Goal: Task Accomplishment & Management: Use online tool/utility

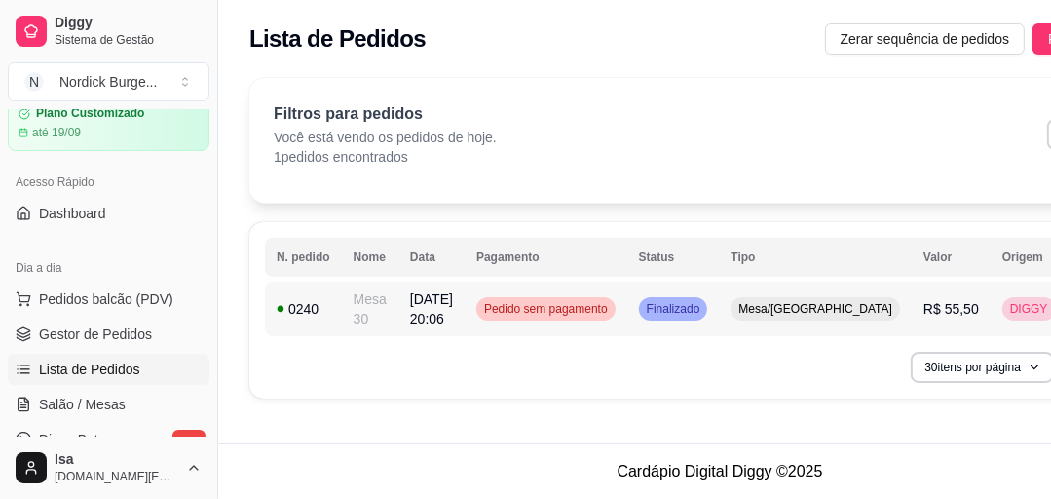
click at [350, 333] on td "Mesa 30" at bounding box center [370, 309] width 56 height 55
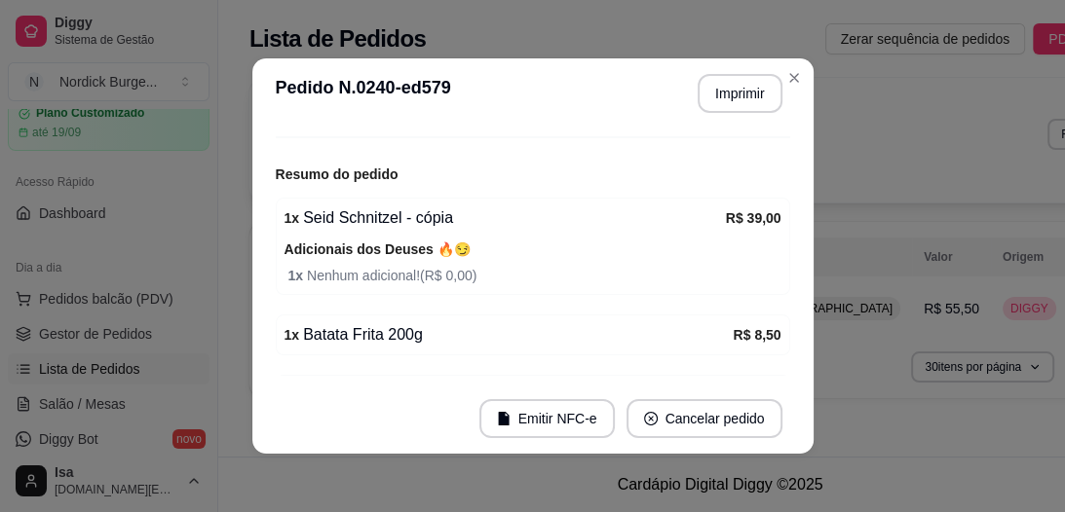
scroll to position [270, 0]
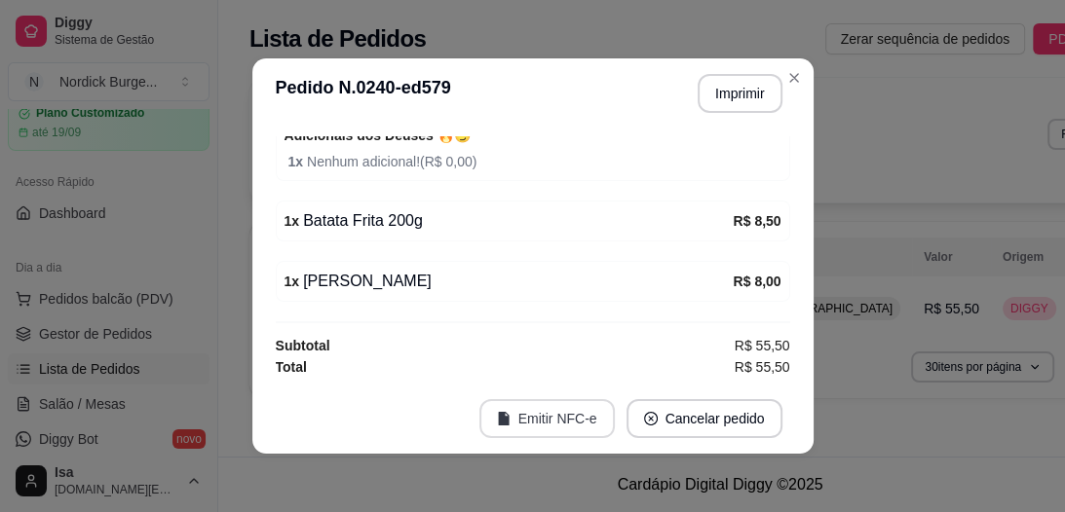
click at [521, 426] on button "Emitir NFC-e" at bounding box center [546, 418] width 135 height 39
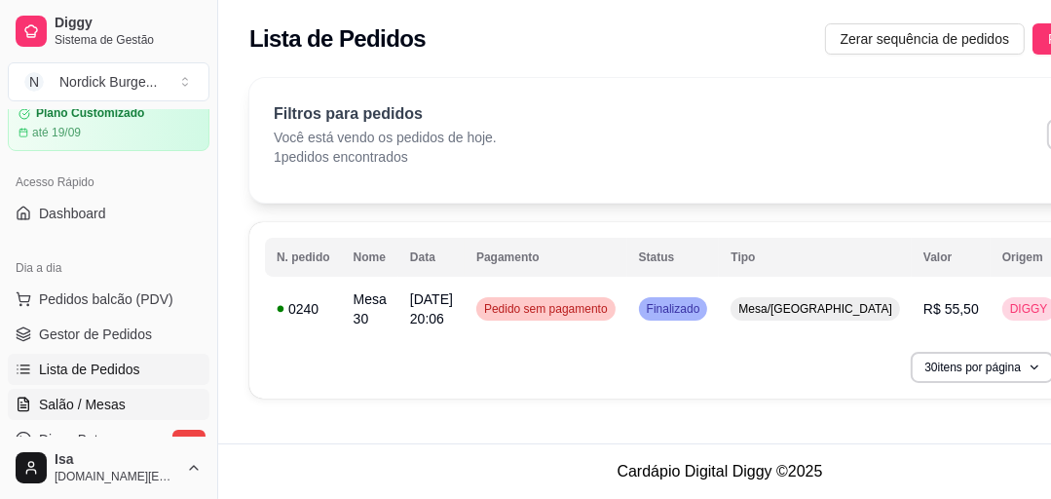
click at [79, 403] on span "Salão / Mesas" at bounding box center [82, 404] width 87 height 19
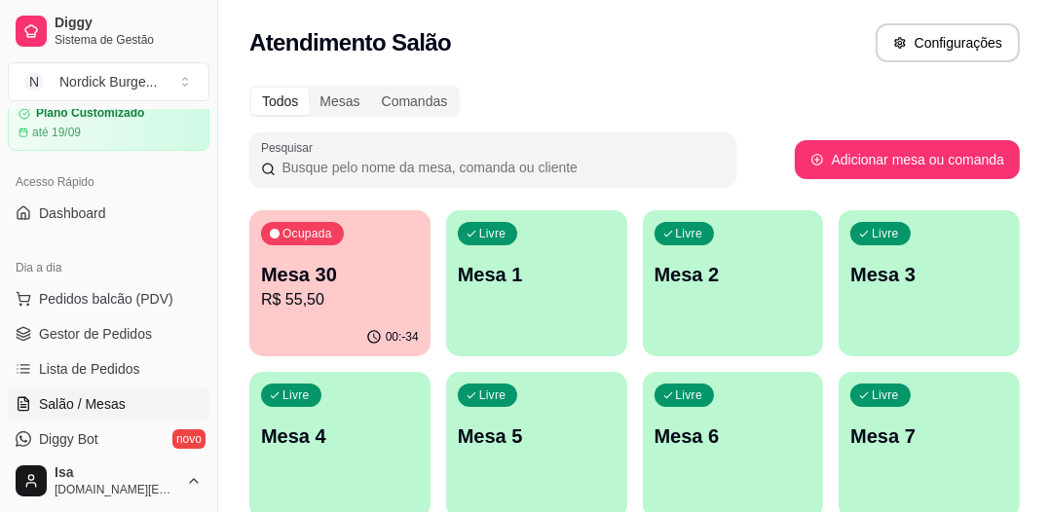
click at [343, 305] on p "R$ 55,50" at bounding box center [340, 299] width 158 height 23
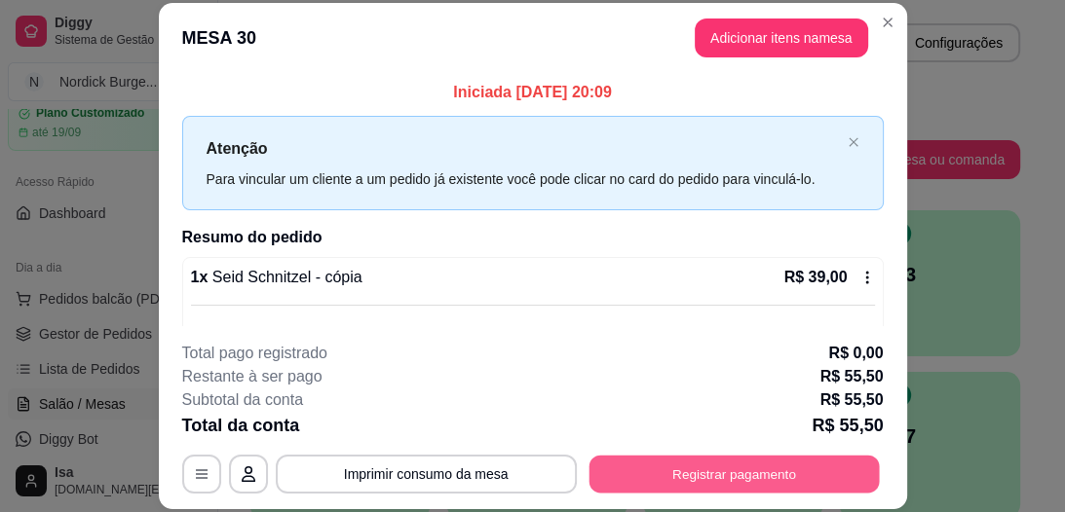
click at [655, 474] on button "Registrar pagamento" at bounding box center [733, 475] width 290 height 38
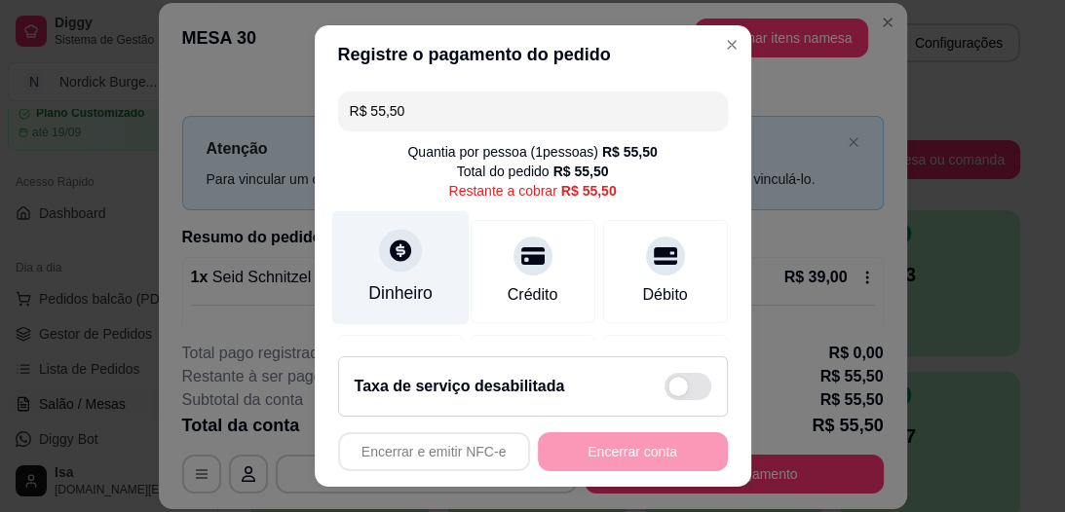
scroll to position [156, 0]
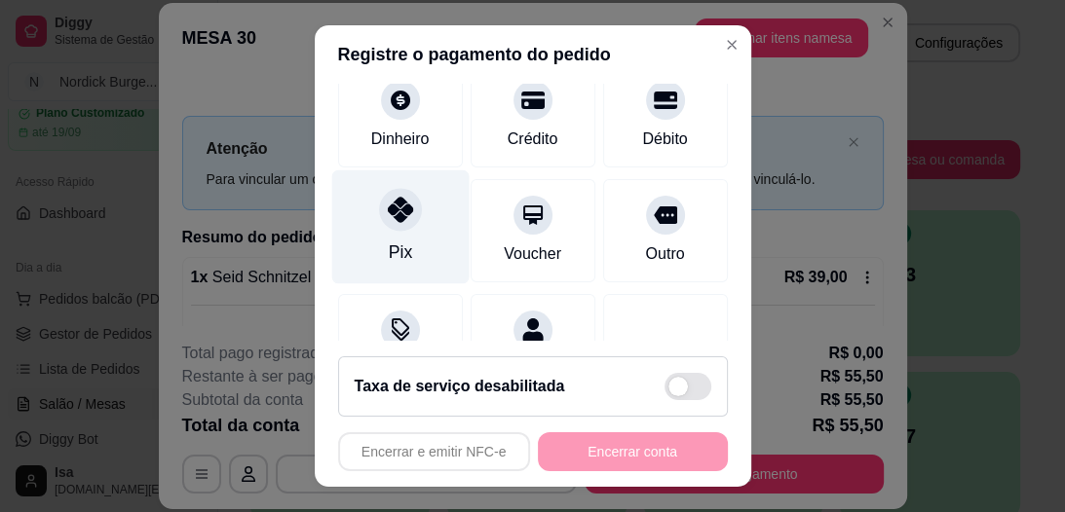
click at [383, 226] on div at bounding box center [400, 210] width 43 height 43
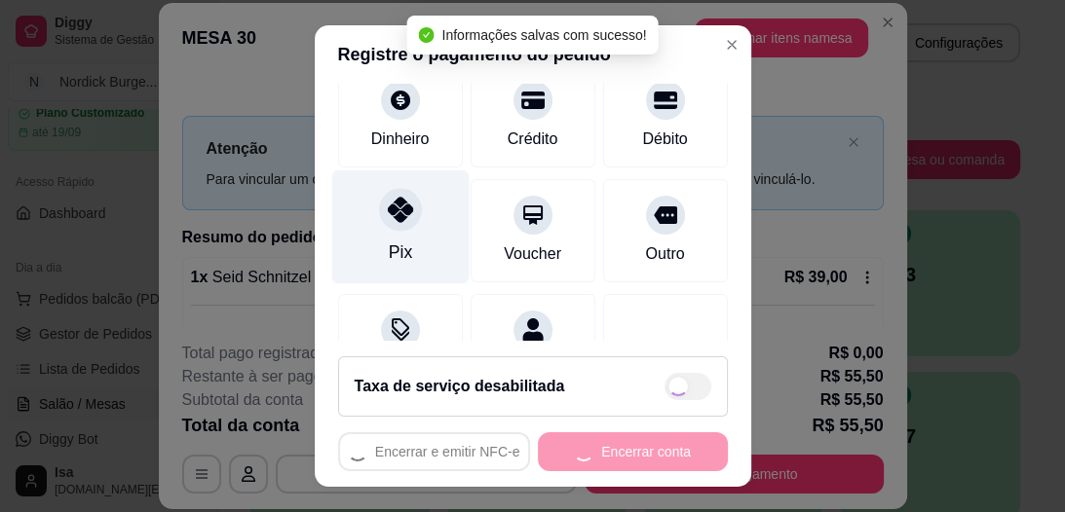
type input "R$ 0,00"
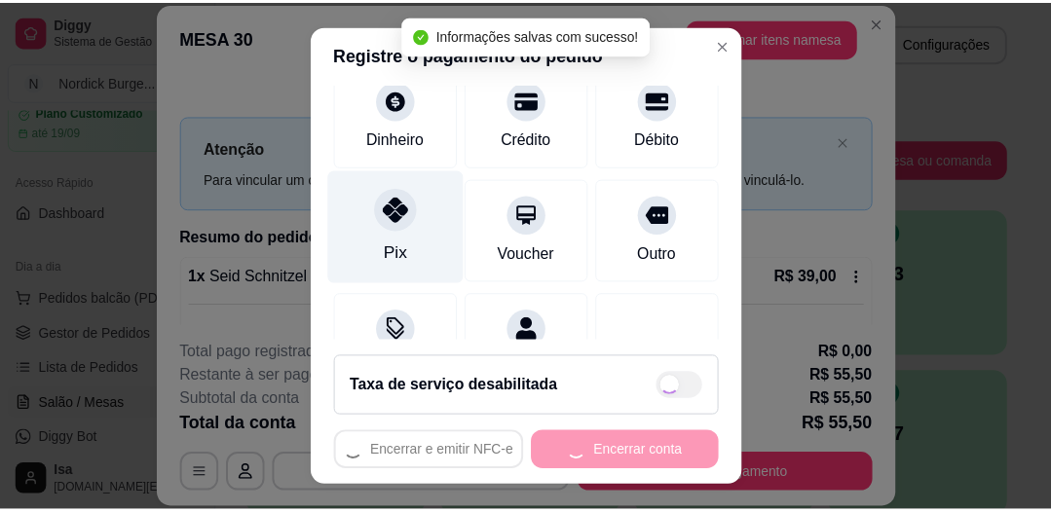
scroll to position [136, 0]
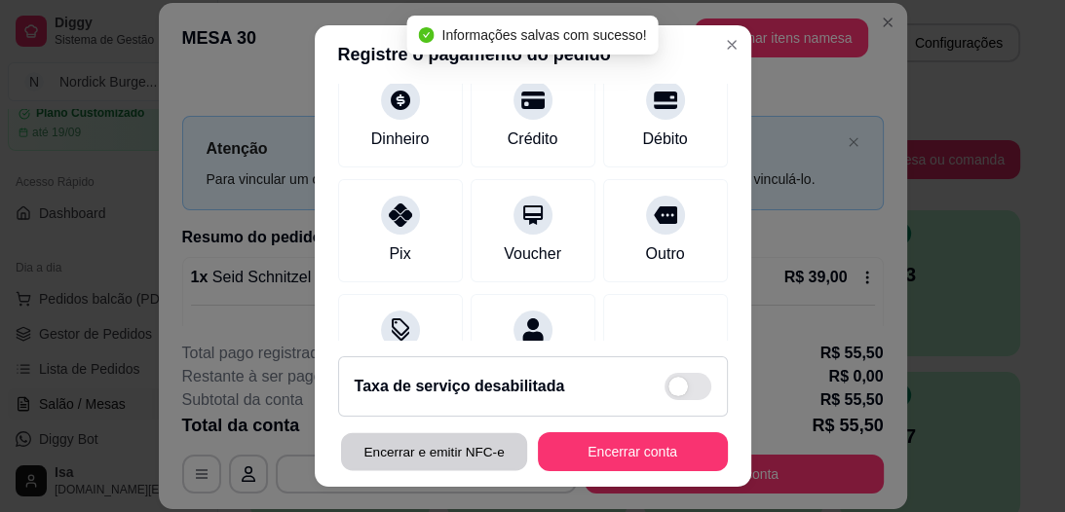
click at [429, 453] on button "Encerrar e emitir NFC-e" at bounding box center [433, 452] width 186 height 38
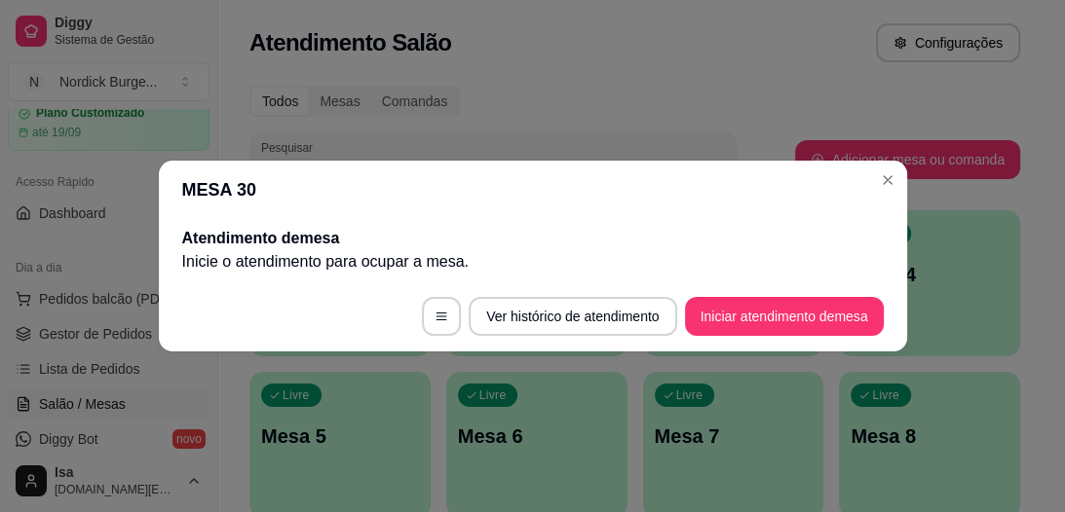
click at [578, 239] on h2 "Atendimento de mesa" at bounding box center [532, 238] width 701 height 23
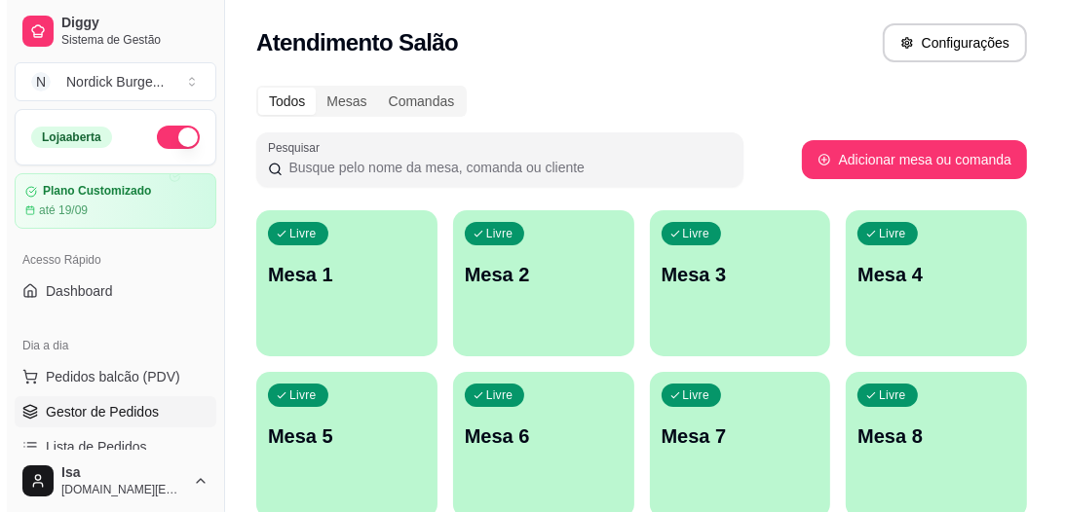
scroll to position [78, 0]
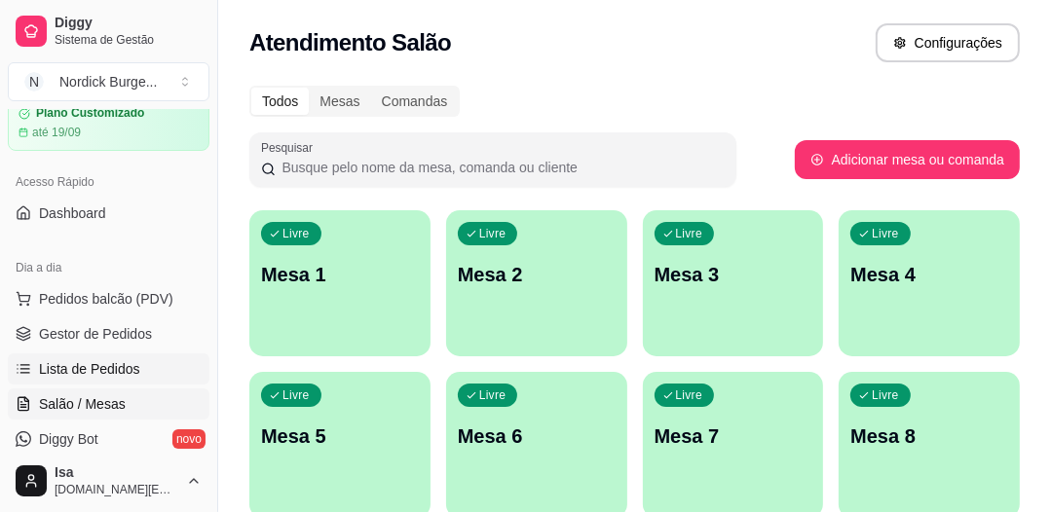
click at [55, 362] on span "Lista de Pedidos" at bounding box center [89, 368] width 101 height 19
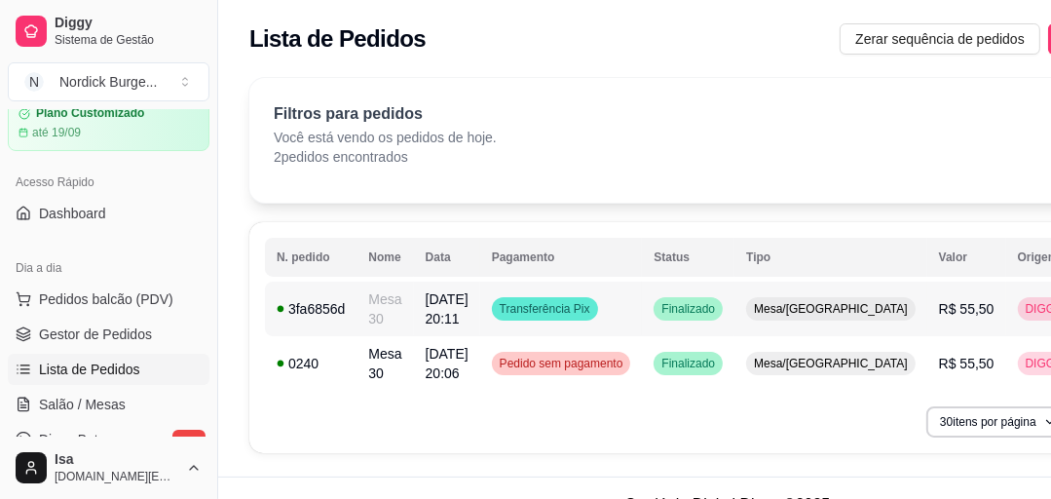
click at [347, 309] on td "3fa6856d" at bounding box center [311, 309] width 92 height 55
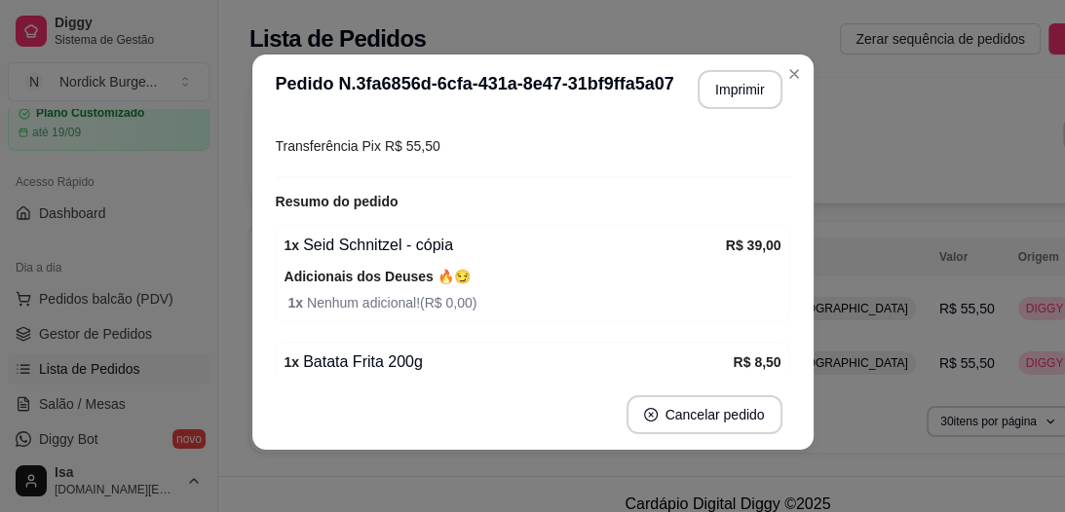
scroll to position [436, 0]
